Goal: Navigation & Orientation: Find specific page/section

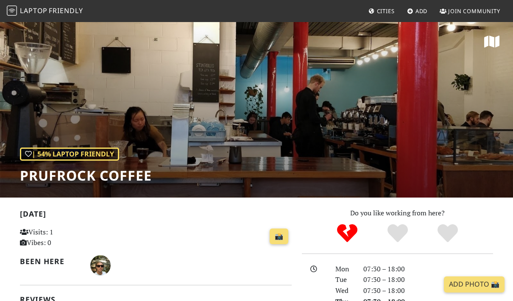
click at [42, 12] on span "Laptop" at bounding box center [34, 10] width 28 height 9
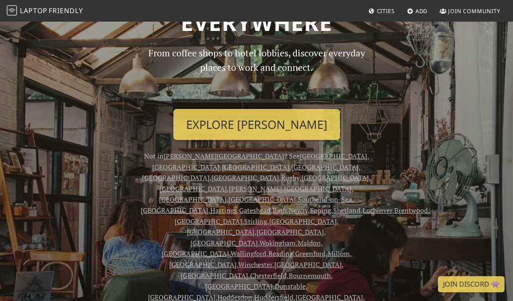
scroll to position [72, 0]
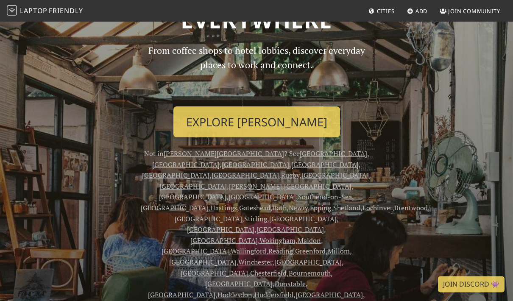
click at [220, 160] on link "London" at bounding box center [185, 164] width 67 height 9
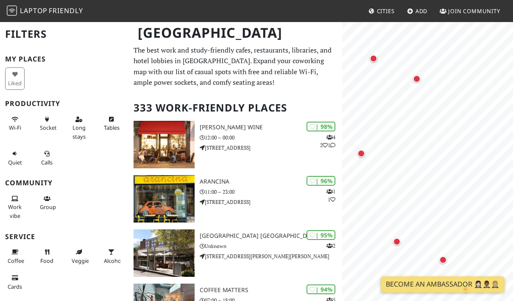
click at [415, 82] on div "Map marker" at bounding box center [417, 79] width 8 height 8
click at [433, 114] on link "Rotunda Bar and Restaurant" at bounding box center [416, 112] width 79 height 19
click at [463, 100] on button "×" at bounding box center [464, 98] width 8 height 9
click at [377, 61] on div "Map marker" at bounding box center [373, 58] width 17 height 17
click at [434, 87] on link "Samsung KX" at bounding box center [417, 85] width 54 height 10
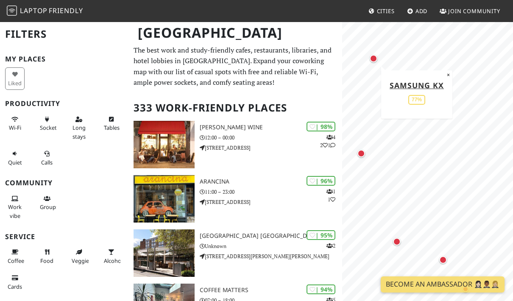
click at [368, 153] on div "Map marker" at bounding box center [361, 153] width 17 height 17
click at [439, 144] on link "The British Library" at bounding box center [424, 143] width 51 height 19
click at [468, 131] on button "×" at bounding box center [470, 129] width 8 height 9
click at [418, 79] on div "Map marker" at bounding box center [417, 79] width 8 height 8
